Goal: Transaction & Acquisition: Purchase product/service

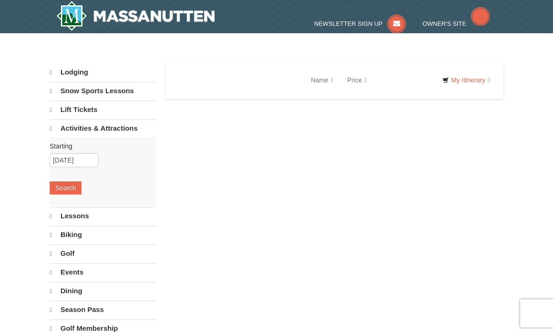
select select "10"
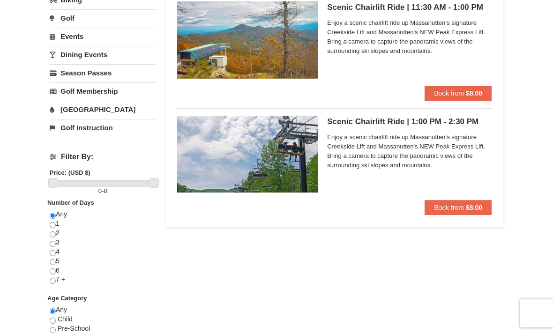
scroll to position [194, 0]
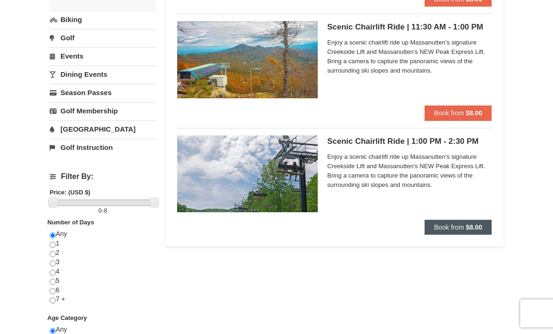
click at [476, 224] on strong "$8.00" at bounding box center [474, 227] width 16 height 7
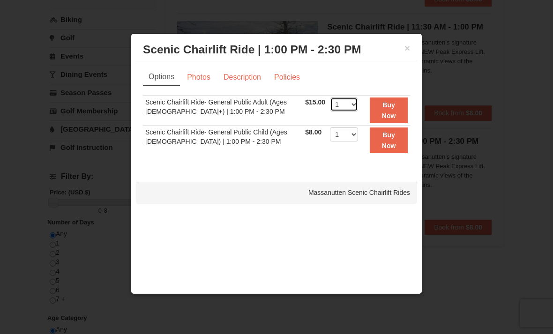
click at [352, 103] on select "1 2 3 4 5 6 7 8 9 10 11 12 13 14 15 16 17 18 19 20 21 22" at bounding box center [344, 104] width 28 height 14
select select "2"
click at [393, 109] on strong "Buy Now" at bounding box center [389, 110] width 14 height 18
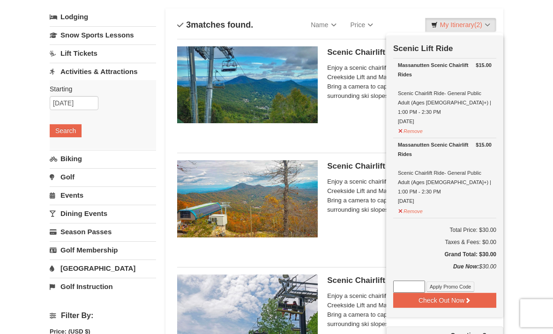
scroll to position [62, 0]
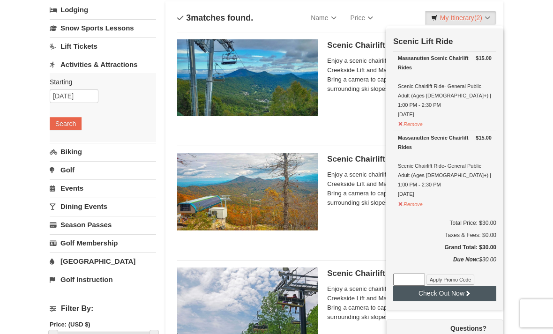
click at [472, 286] on button "Check Out Now" at bounding box center [444, 293] width 103 height 15
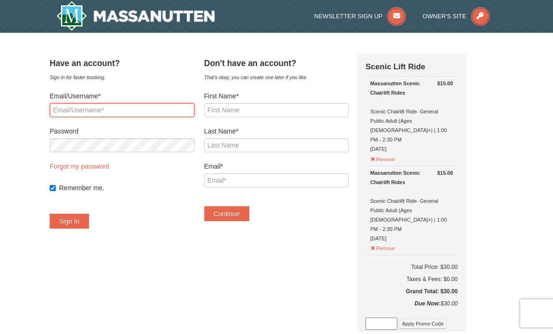
click at [162, 116] on input "Email/Username*" at bounding box center [122, 110] width 145 height 14
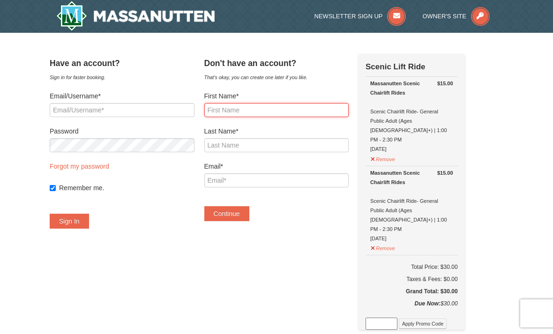
click at [306, 103] on input "First Name*" at bounding box center [276, 110] width 145 height 14
type input "Annea"
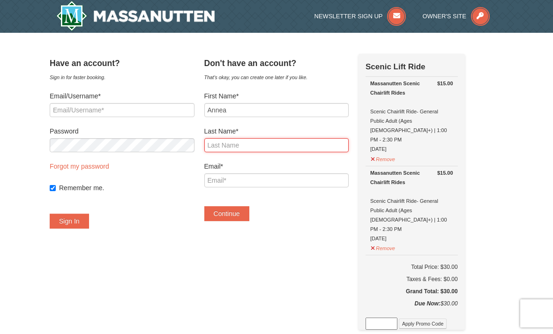
click at [309, 143] on input "Last Name*" at bounding box center [276, 145] width 145 height 14
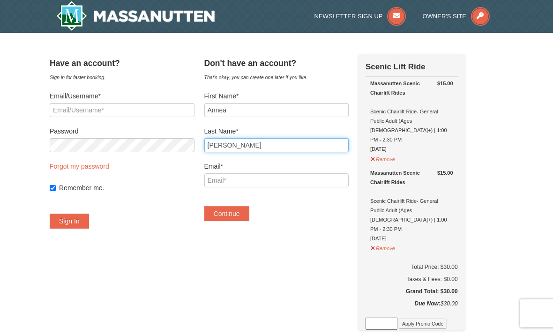
type input "Phillips"
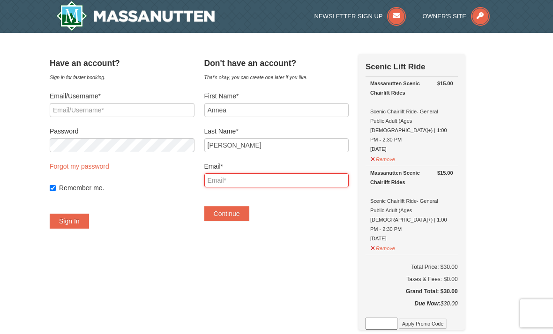
click at [319, 185] on input "Email*" at bounding box center [276, 180] width 145 height 14
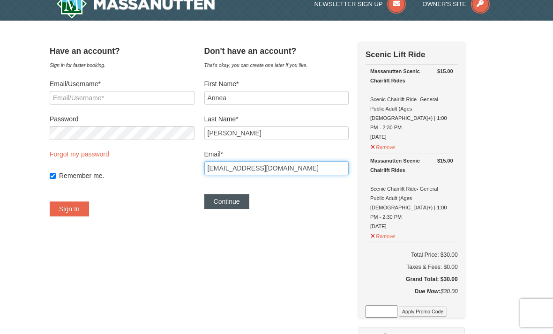
type input "anneadphillips0915@gmail.com"
click at [243, 208] on button "Continue" at bounding box center [226, 201] width 45 height 15
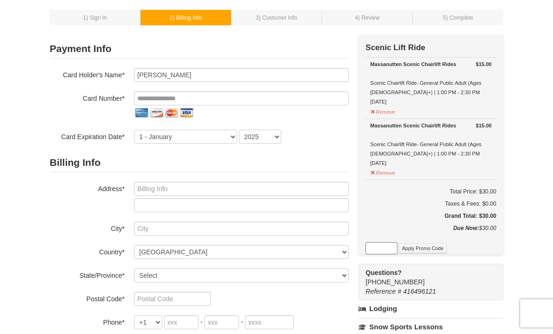
scroll to position [45, 0]
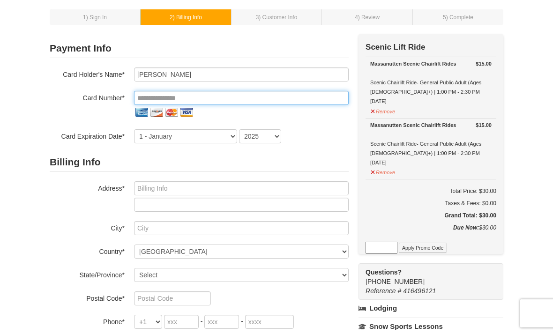
click at [258, 95] on input "tel" at bounding box center [241, 98] width 215 height 14
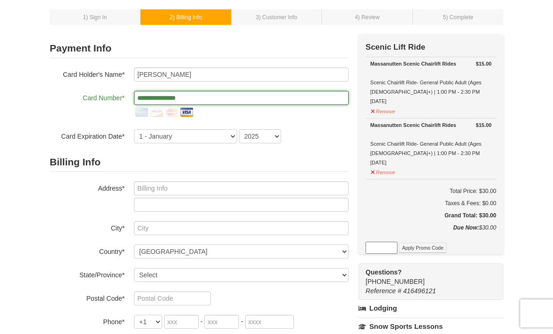
type input "**********"
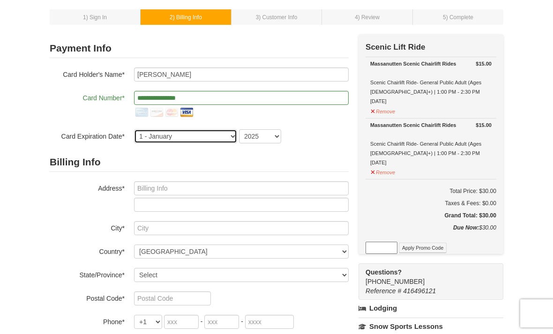
click at [214, 142] on select "1 - January 2 - February 3 - March 4 - April 5 - May 6 - June 7 - July 8 - Augu…" at bounding box center [185, 136] width 103 height 14
select select "5"
click at [257, 142] on select "2025 2026 2027 2028 2029 2030 2031 2032 2033 2034" at bounding box center [260, 136] width 42 height 14
select select "2029"
click at [308, 141] on div "1 - January 2 - February 3 - March 4 - April 5 - May 6 - June 7 - July 8 - Augu…" at bounding box center [241, 136] width 215 height 14
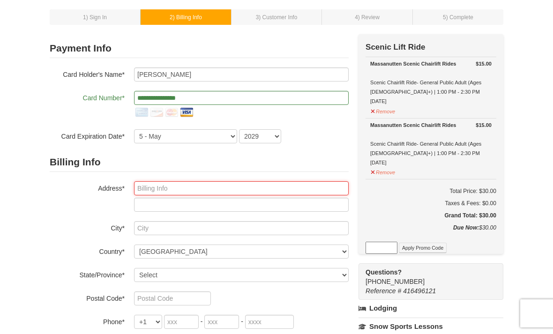
click at [252, 189] on input "text" at bounding box center [241, 188] width 215 height 14
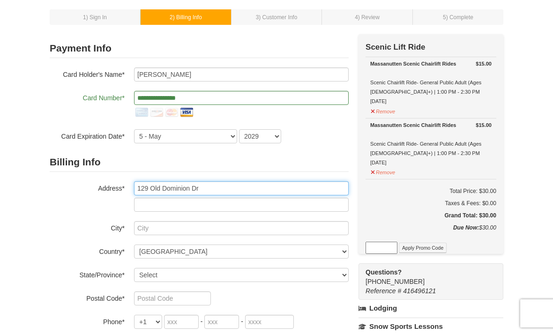
type input "129 Old Dominion Dr"
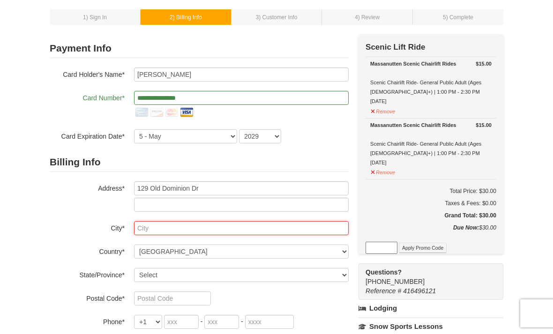
click at [222, 235] on input "text" at bounding box center [241, 228] width 215 height 14
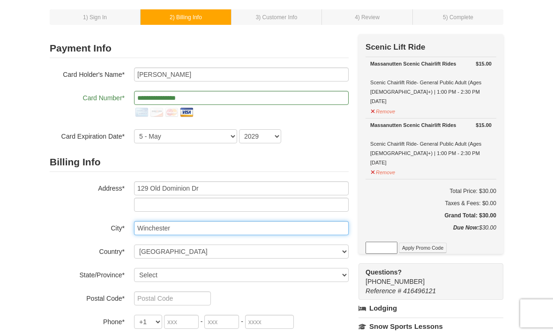
type input "Winchester"
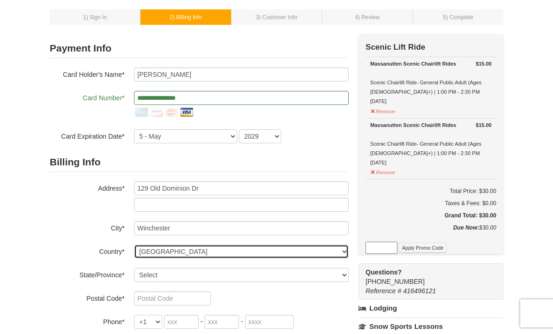
click at [251, 251] on select "----- Select ------ Afghanistan Åland Islands Albania Algeria American Samoa An…" at bounding box center [241, 252] width 215 height 14
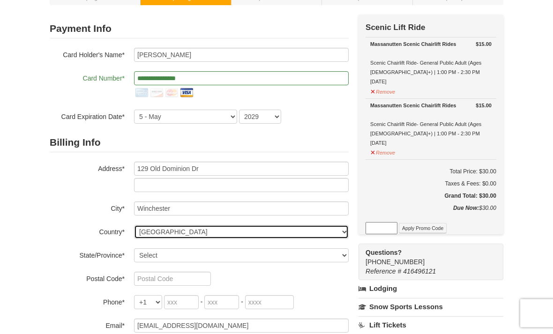
scroll to position [65, 0]
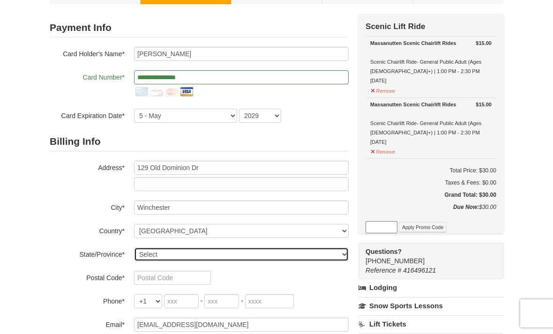
click at [221, 256] on select "Select Alabama Alaska American Samoa Arizona Arkansas California Colorado Conne…" at bounding box center [241, 254] width 215 height 14
select select "VA"
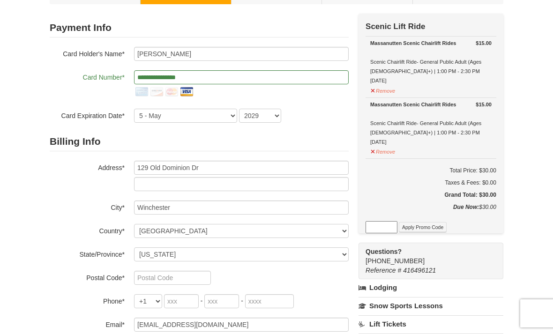
click at [69, 289] on div "Billing Info Address* 129 Old Dominion Dr City* Winchester Country* ----- Selec…" at bounding box center [199, 232] width 299 height 200
click at [162, 274] on input "text" at bounding box center [172, 278] width 77 height 14
type input "22603"
click at [178, 304] on input "tel" at bounding box center [181, 301] width 35 height 14
type input "4"
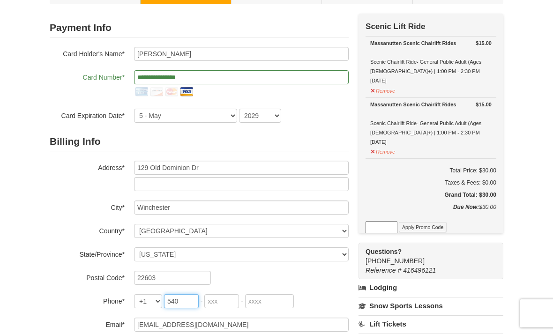
type input "540"
click at [236, 308] on input "tel" at bounding box center [221, 301] width 35 height 14
type input "323"
click at [281, 304] on input "tel" at bounding box center [269, 301] width 49 height 14
type input "4562"
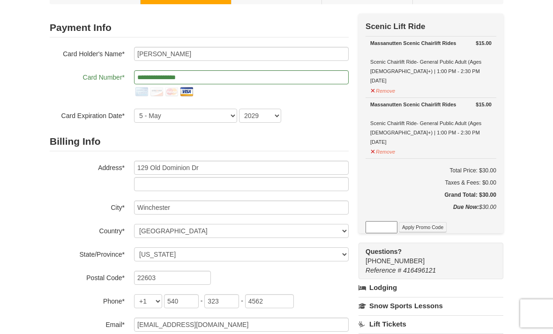
click at [330, 274] on div "22603" at bounding box center [241, 278] width 215 height 14
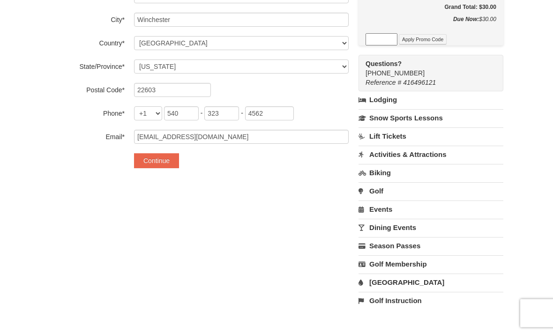
scroll to position [253, 0]
click at [152, 166] on button "Continue" at bounding box center [156, 160] width 45 height 15
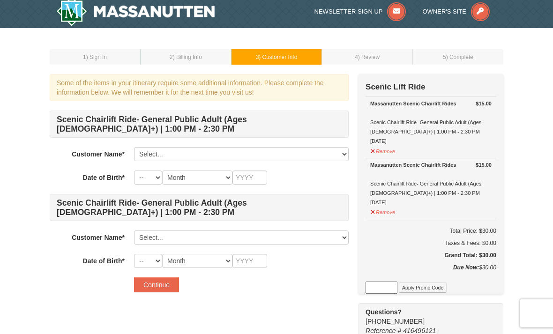
scroll to position [17, 0]
